Goal: Transaction & Acquisition: Purchase product/service

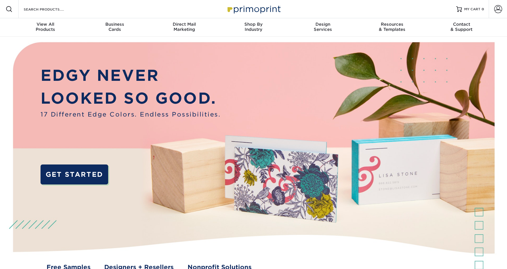
click at [351, 8] on div "Resources Menu Search Products Account SIGN IN CREATE AN ACCOUNT forgot passwor…" at bounding box center [253, 9] width 507 height 18
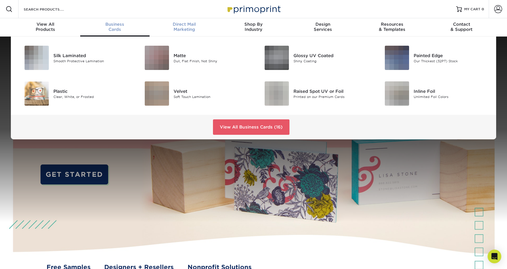
click at [162, 23] on span "Direct Mail" at bounding box center [184, 24] width 69 height 5
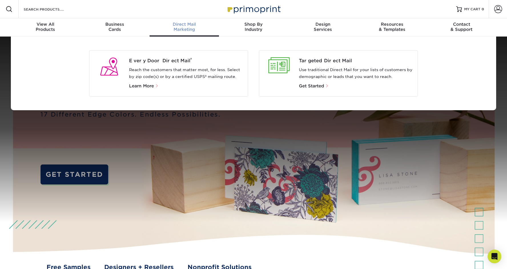
click at [142, 89] on p "Learn More" at bounding box center [186, 86] width 115 height 7
click at [143, 84] on span "Learn More" at bounding box center [141, 85] width 25 height 5
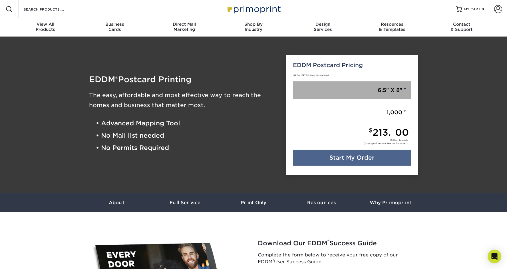
click at [399, 90] on link "6.5" X 8"" at bounding box center [352, 90] width 119 height 18
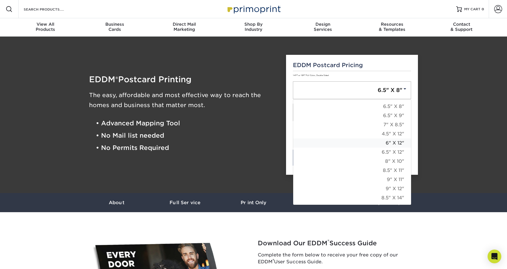
click at [395, 142] on link "6" X 12"" at bounding box center [352, 143] width 118 height 9
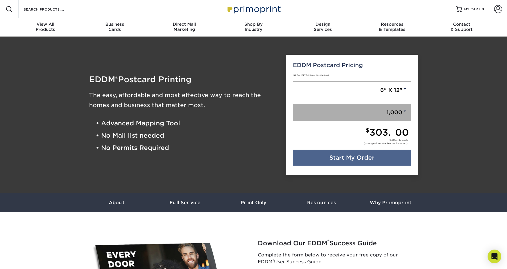
click at [402, 109] on link "1,000" at bounding box center [352, 113] width 119 height 18
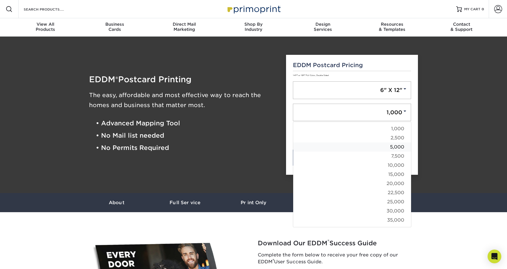
click at [398, 146] on link "5,000" at bounding box center [352, 147] width 118 height 9
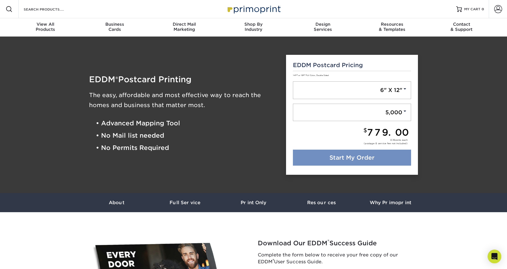
click at [352, 160] on link "Start My Order" at bounding box center [352, 158] width 119 height 16
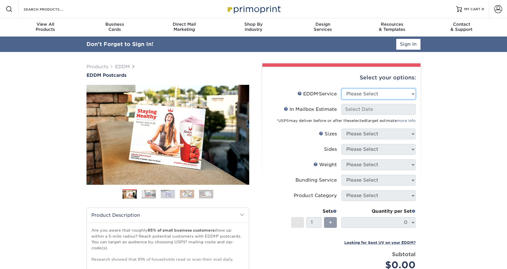
select select "full_service"
select select "-1"
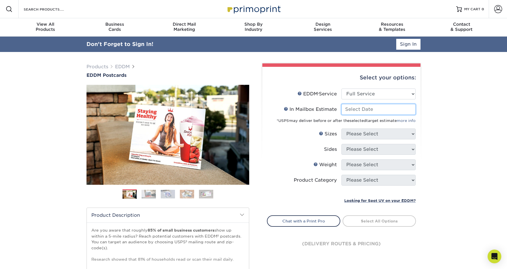
click at [406, 109] on input "In Mailbox Estimate Help In Mailbox Estimate" at bounding box center [379, 109] width 74 height 11
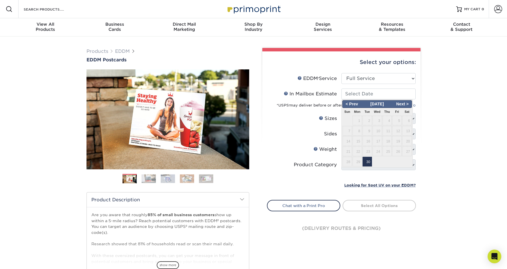
click at [366, 160] on span "30" at bounding box center [367, 162] width 9 height 10
type input "2025-09-30"
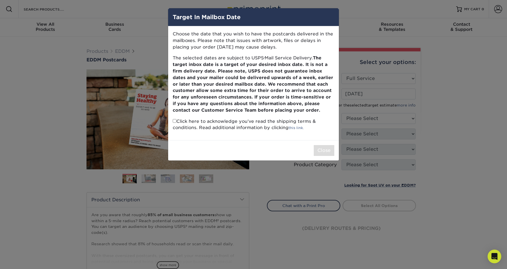
click at [175, 119] on input "checkbox" at bounding box center [175, 121] width 4 height 4
checkbox input "true"
click at [322, 148] on button "Close" at bounding box center [324, 150] width 21 height 11
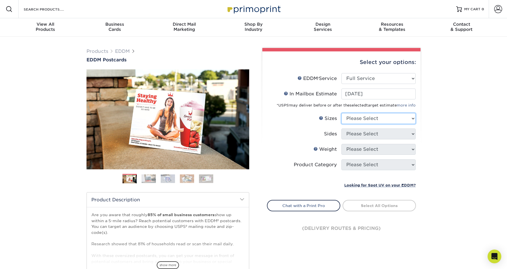
select select "6.00x12.00"
select select "13abbda7-1d64-4f25-8bb2-c179b224825d"
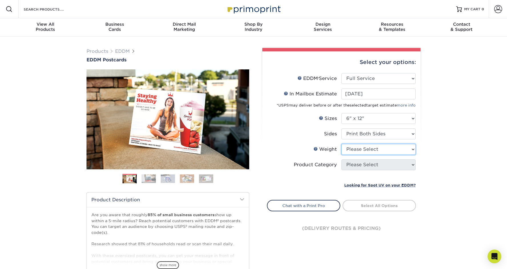
select select "14PT"
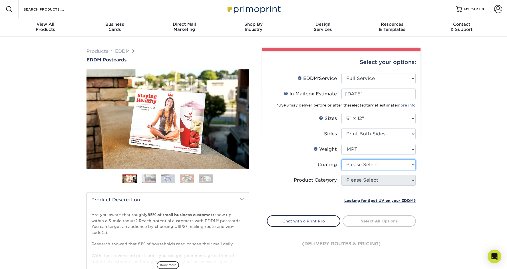
select select "1e8116af-acfc-44b1-83dc-8181aa338834"
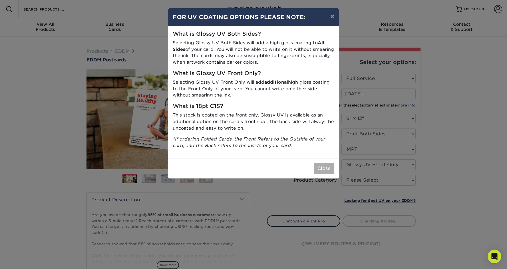
click at [322, 164] on button "Close" at bounding box center [324, 168] width 21 height 11
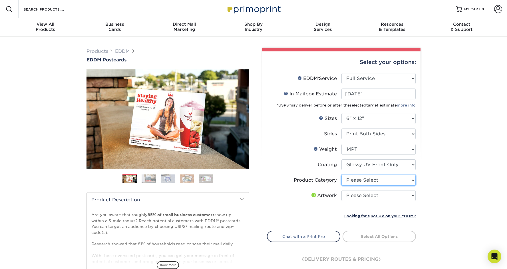
select select "9b7272e0-d6c8-4c3c-8e97-d3a1bcdab858"
select select "upload"
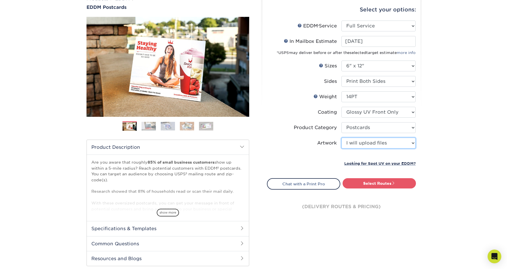
scroll to position [53, 0]
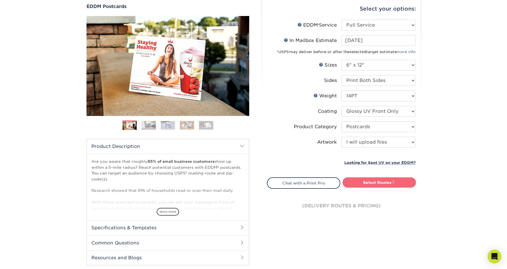
click at [388, 182] on link "Select Routes" at bounding box center [379, 182] width 73 height 10
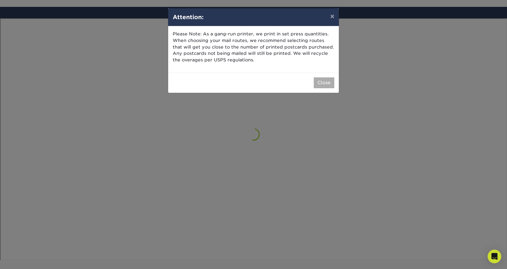
scroll to position [333, 0]
click at [326, 81] on button "Close" at bounding box center [324, 82] width 21 height 11
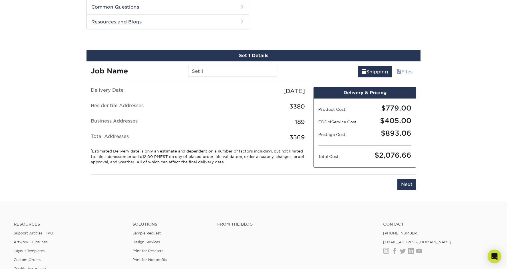
scroll to position [290, 0]
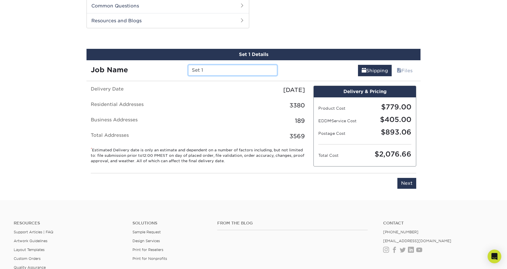
click at [214, 71] on input "Set 1" at bounding box center [232, 70] width 89 height 11
type input "S"
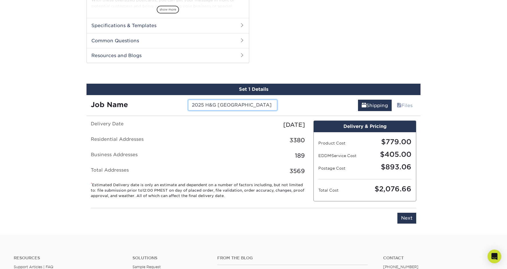
scroll to position [276, 0]
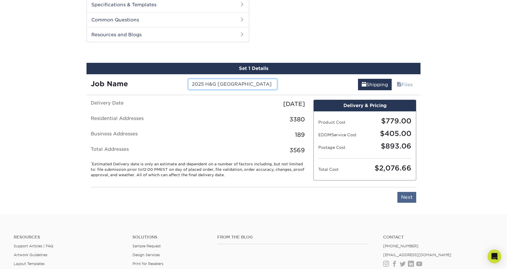
type input "2025 H&G [GEOGRAPHIC_DATA]"
click at [412, 196] on input "Next" at bounding box center [407, 197] width 19 height 11
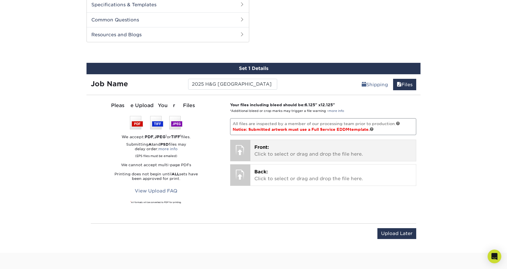
click at [242, 150] on div at bounding box center [240, 150] width 20 height 20
click at [296, 152] on p "Front: Click to select or drag and drop the file here." at bounding box center [333, 151] width 158 height 14
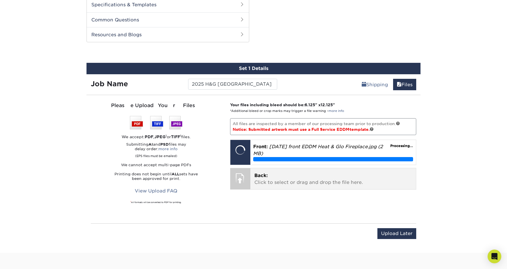
click at [251, 176] on div "Back: Click to select or drag and drop the file here. Choose file" at bounding box center [333, 178] width 166 height 21
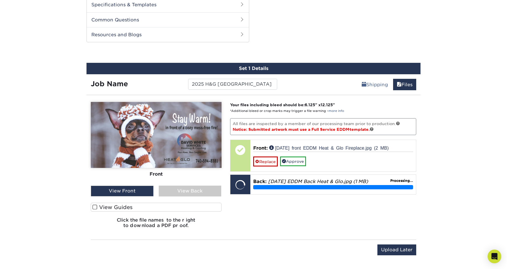
click at [202, 191] on div "View Back" at bounding box center [190, 191] width 63 height 11
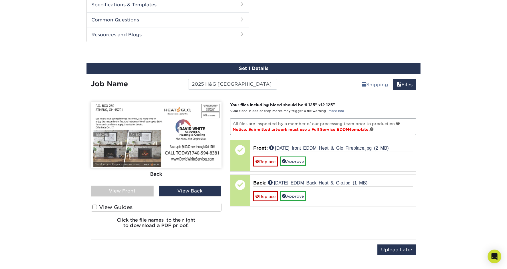
click at [452, 82] on div "Products EDDM EDDM Postcards Previous Next" at bounding box center [253, 14] width 507 height 509
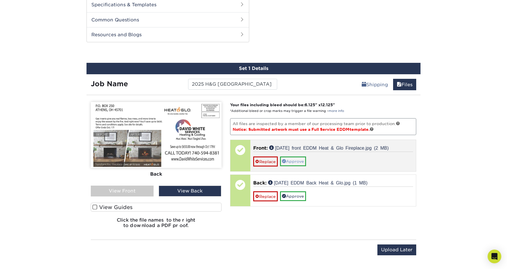
click at [298, 160] on link "Approve" at bounding box center [293, 161] width 26 height 10
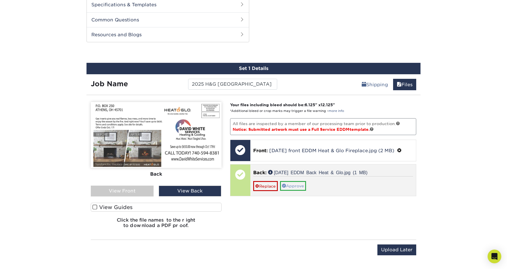
click at [296, 189] on link "Approve" at bounding box center [293, 186] width 26 height 10
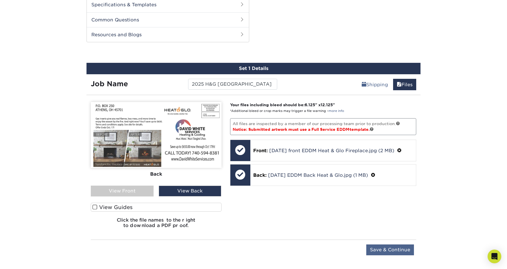
click at [392, 251] on input "Save & Continue" at bounding box center [390, 249] width 48 height 11
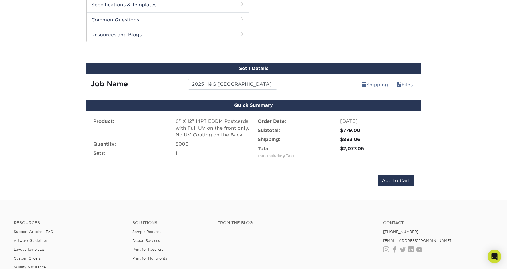
scroll to position [275, 0]
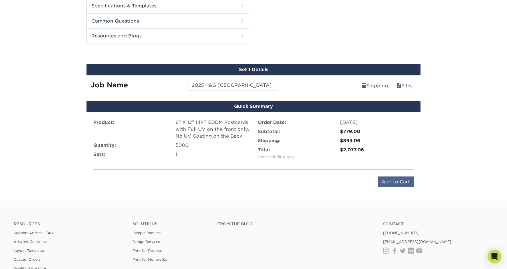
click at [396, 180] on input "Add to Cart" at bounding box center [396, 181] width 36 height 11
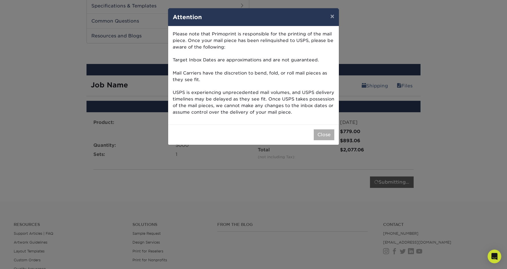
click at [322, 129] on button "Close" at bounding box center [324, 134] width 21 height 11
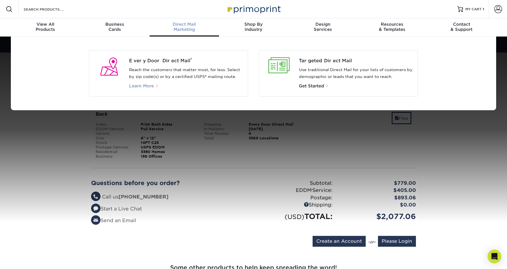
click at [147, 85] on span "Learn More" at bounding box center [141, 85] width 25 height 5
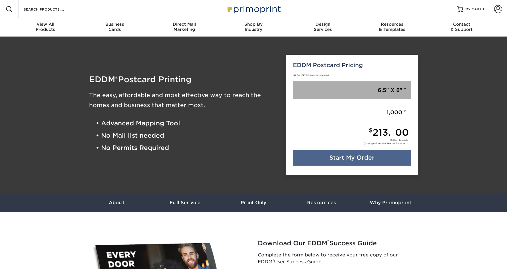
click at [401, 89] on link "6.5" X 8"" at bounding box center [352, 90] width 119 height 18
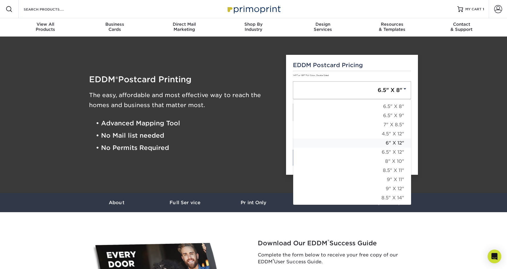
click at [392, 143] on link "6" X 12"" at bounding box center [352, 143] width 118 height 9
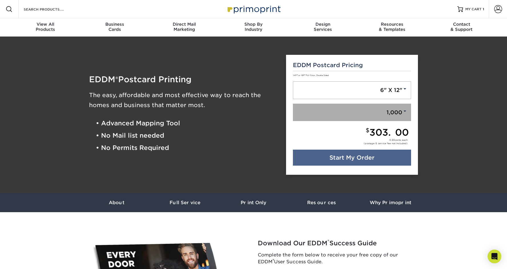
click at [394, 108] on link "1,000" at bounding box center [352, 113] width 119 height 18
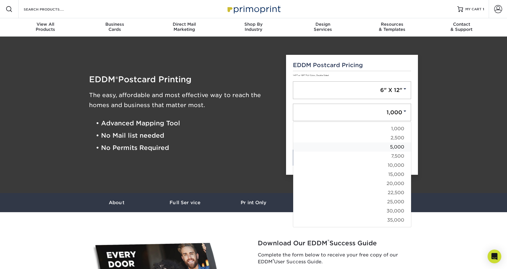
click at [399, 146] on link "5,000" at bounding box center [352, 147] width 118 height 9
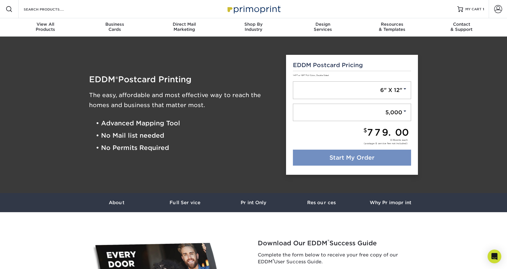
click at [374, 157] on link "Start My Order" at bounding box center [352, 158] width 119 height 16
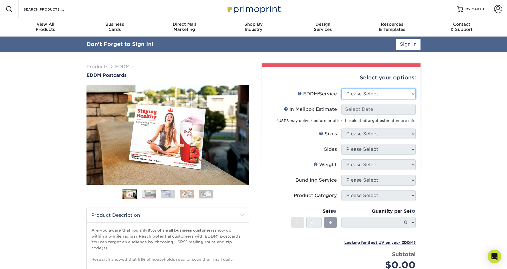
select select "full_service"
select select "-1"
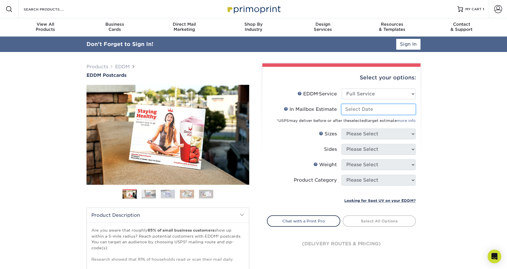
click at [377, 111] on input "In Mailbox Estimate Help In Mailbox Estimate" at bounding box center [379, 109] width 74 height 11
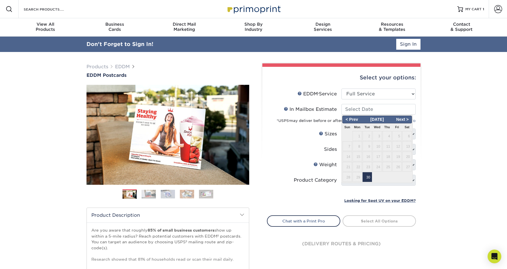
click at [368, 176] on span "30" at bounding box center [367, 177] width 9 height 10
type input "[DATE]"
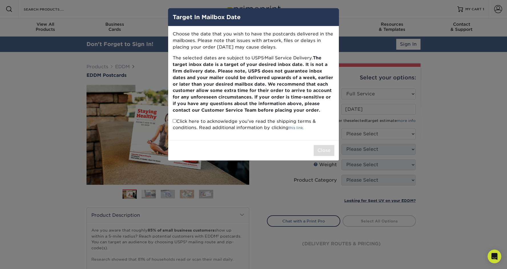
click at [176, 119] on input "checkbox" at bounding box center [175, 121] width 4 height 4
checkbox input "true"
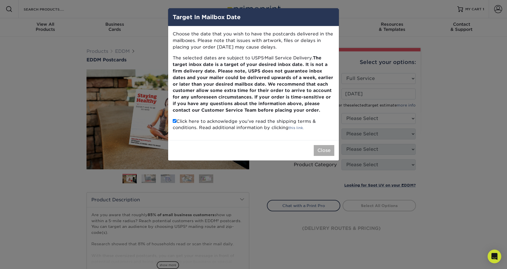
click at [329, 146] on button "Close" at bounding box center [324, 150] width 21 height 11
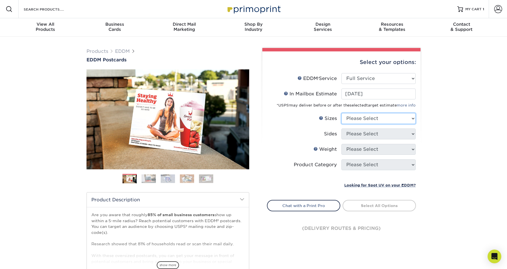
select select "6.00x12.00"
select select "13abbda7-1d64-4f25-8bb2-c179b224825d"
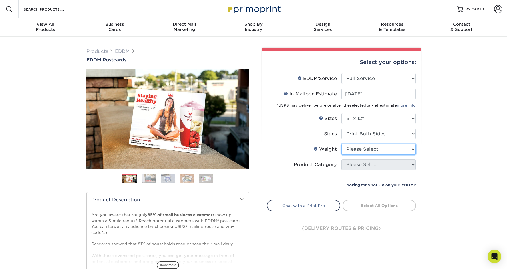
select select "14PT"
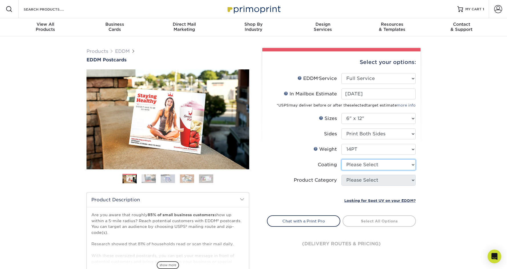
select select "1e8116af-acfc-44b1-83dc-8181aa338834"
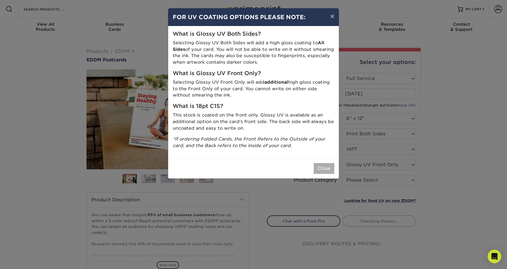
click at [325, 167] on button "Close" at bounding box center [324, 168] width 21 height 11
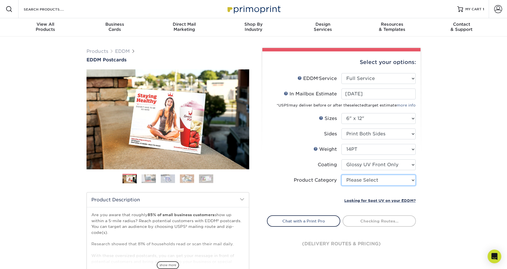
select select "9b7272e0-d6c8-4c3c-8e97-d3a1bcdab858"
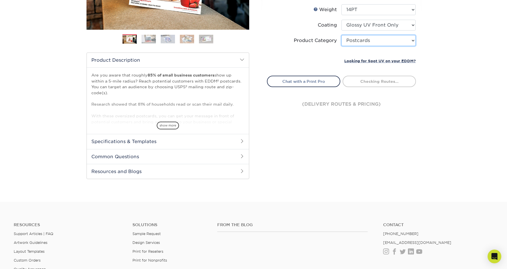
scroll to position [142, 0]
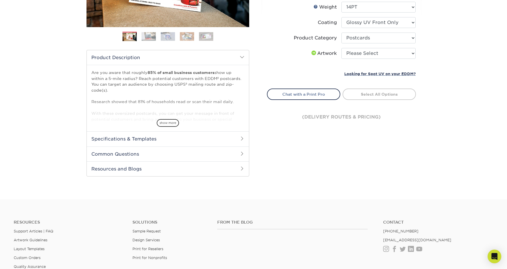
click at [406, 59] on li "Artwork Please Select I will upload files I need a design - $150" at bounding box center [341, 55] width 148 height 15
select select "upload"
click at [388, 92] on link "Select Routes" at bounding box center [379, 94] width 73 height 10
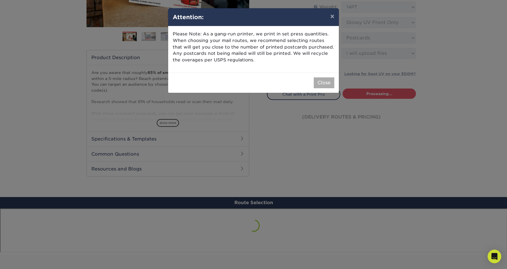
click at [328, 82] on button "Close" at bounding box center [324, 82] width 21 height 11
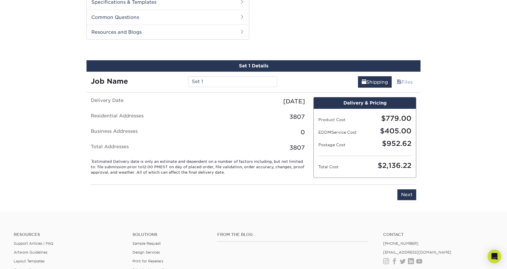
scroll to position [290, 0]
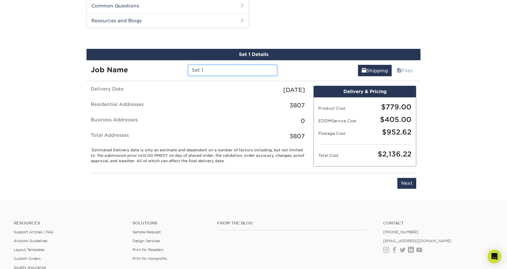
click at [214, 71] on input "Set 1" at bounding box center [232, 70] width 89 height 11
type input "S"
type input "2025 H&G Lancaster"
click at [408, 179] on input "Next" at bounding box center [407, 183] width 19 height 11
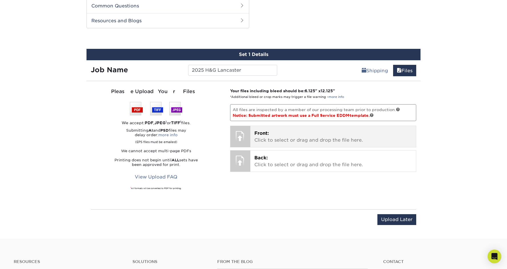
click at [260, 138] on p "Front: Click to select or drag and drop the file here." at bounding box center [333, 137] width 158 height 14
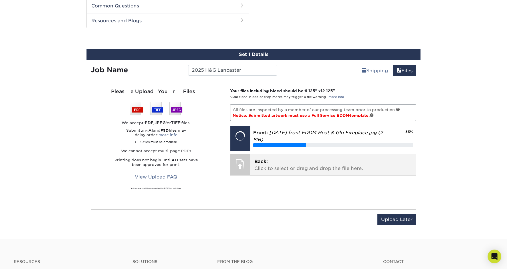
click at [268, 167] on p "Back: Click to select or drag and drop the file here." at bounding box center [333, 165] width 158 height 14
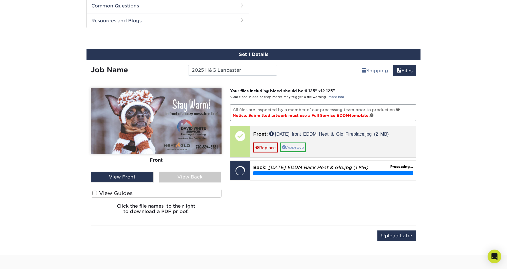
click at [299, 147] on link "Approve" at bounding box center [293, 148] width 26 height 10
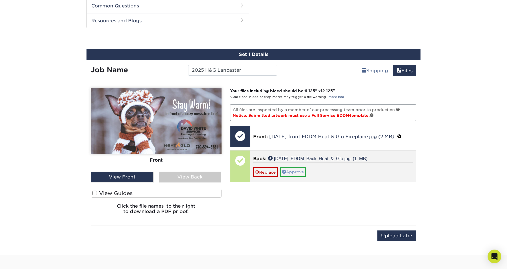
click at [298, 177] on link "Approve" at bounding box center [293, 172] width 26 height 10
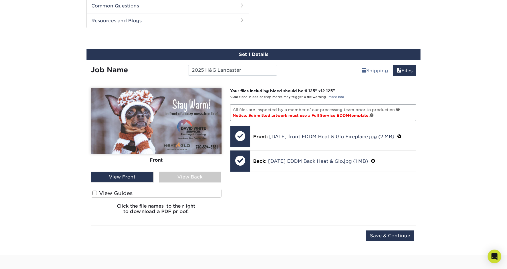
click at [97, 192] on span at bounding box center [95, 192] width 5 height 5
click at [0, 0] on input "View Guides" at bounding box center [0, 0] width 0 height 0
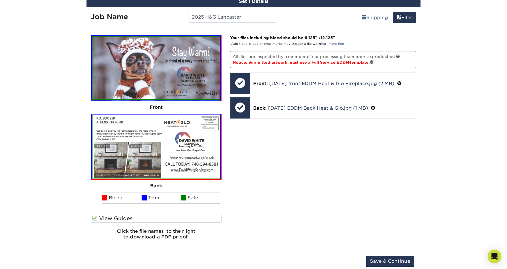
scroll to position [348, 0]
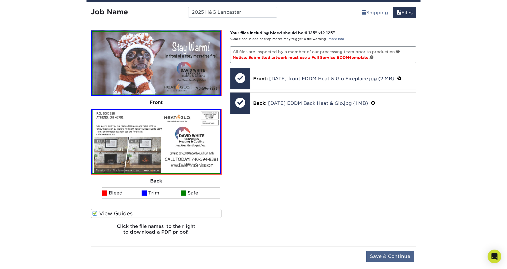
click at [394, 257] on input "Save & Continue" at bounding box center [390, 256] width 48 height 11
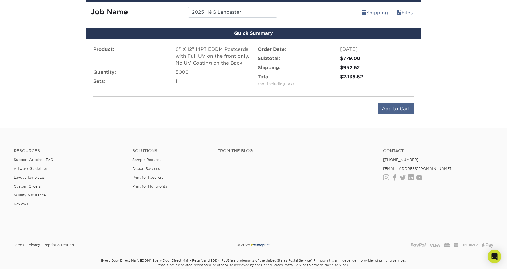
click at [397, 111] on input "Add to Cart" at bounding box center [396, 108] width 36 height 11
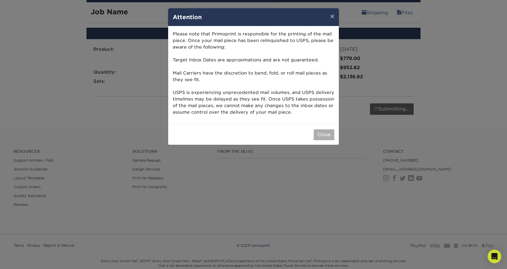
click at [327, 132] on button "Close" at bounding box center [324, 134] width 21 height 11
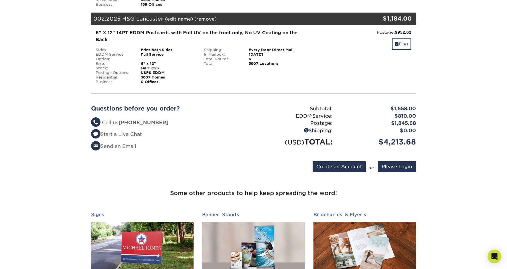
scroll to position [163, 0]
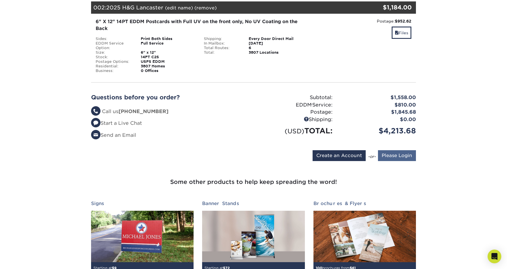
click at [388, 156] on input "Please Login" at bounding box center [397, 155] width 38 height 11
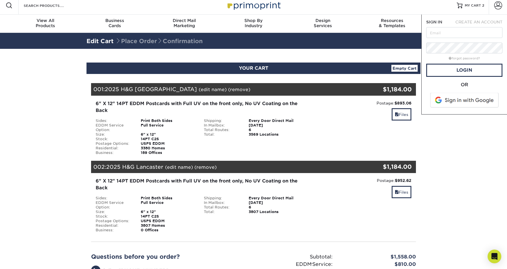
scroll to position [0, 0]
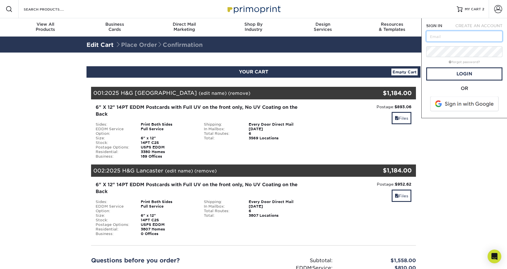
type input "sthrthms@gmail.com"
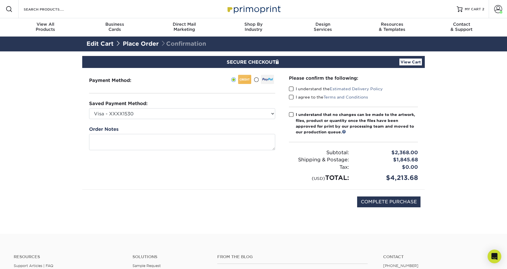
click at [292, 89] on span at bounding box center [291, 88] width 5 height 5
click at [0, 0] on input "I understand the Estimated Delivery Policy" at bounding box center [0, 0] width 0 height 0
click at [291, 97] on span at bounding box center [291, 97] width 5 height 5
click at [0, 0] on input "I agree to the Terms and Conditions" at bounding box center [0, 0] width 0 height 0
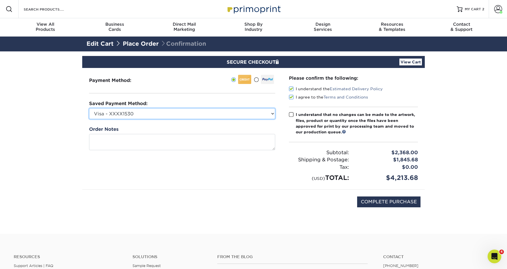
select select "72265"
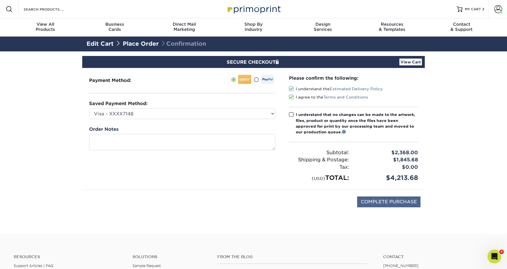
click at [391, 203] on input "COMPLETE PURCHASE" at bounding box center [388, 201] width 63 height 11
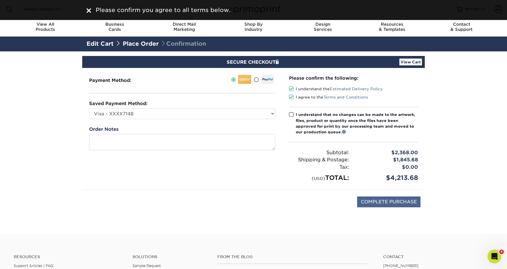
click at [395, 200] on input "COMPLETE PURCHASE" at bounding box center [388, 201] width 63 height 11
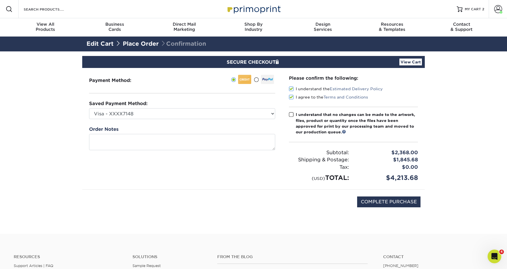
click at [292, 115] on span at bounding box center [291, 114] width 5 height 5
click at [0, 0] on input "I understand that no changes can be made to the artwork, files, product or quan…" at bounding box center [0, 0] width 0 height 0
click at [396, 198] on input "COMPLETE PURCHASE" at bounding box center [388, 201] width 63 height 11
type input "PROCESSING, PLEASE WAIT..."
